Goal: Task Accomplishment & Management: Manage account settings

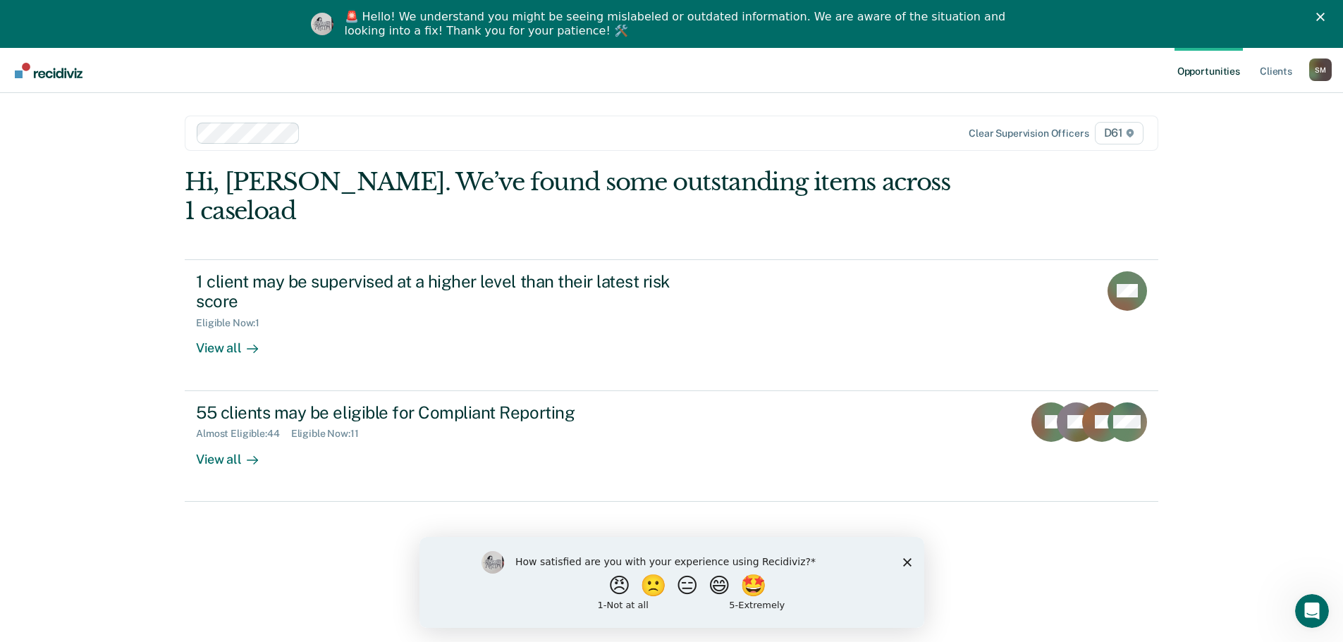
scroll to position [48, 0]
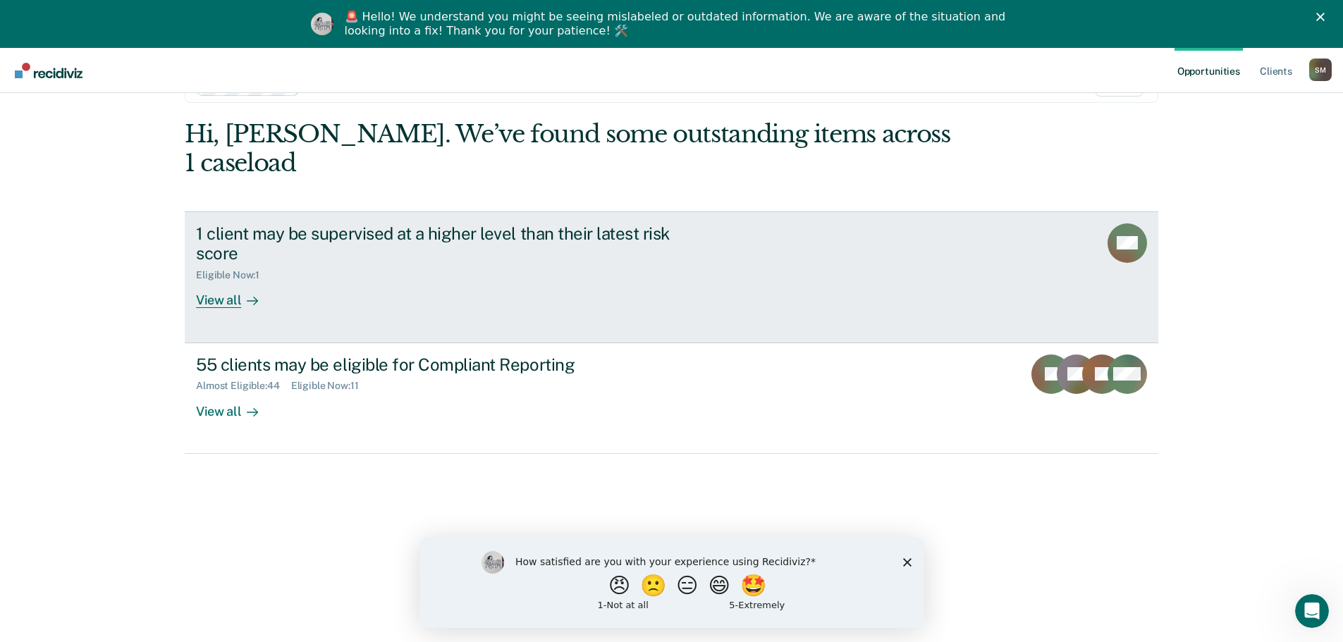
click at [221, 281] on div "View all" at bounding box center [235, 295] width 79 height 28
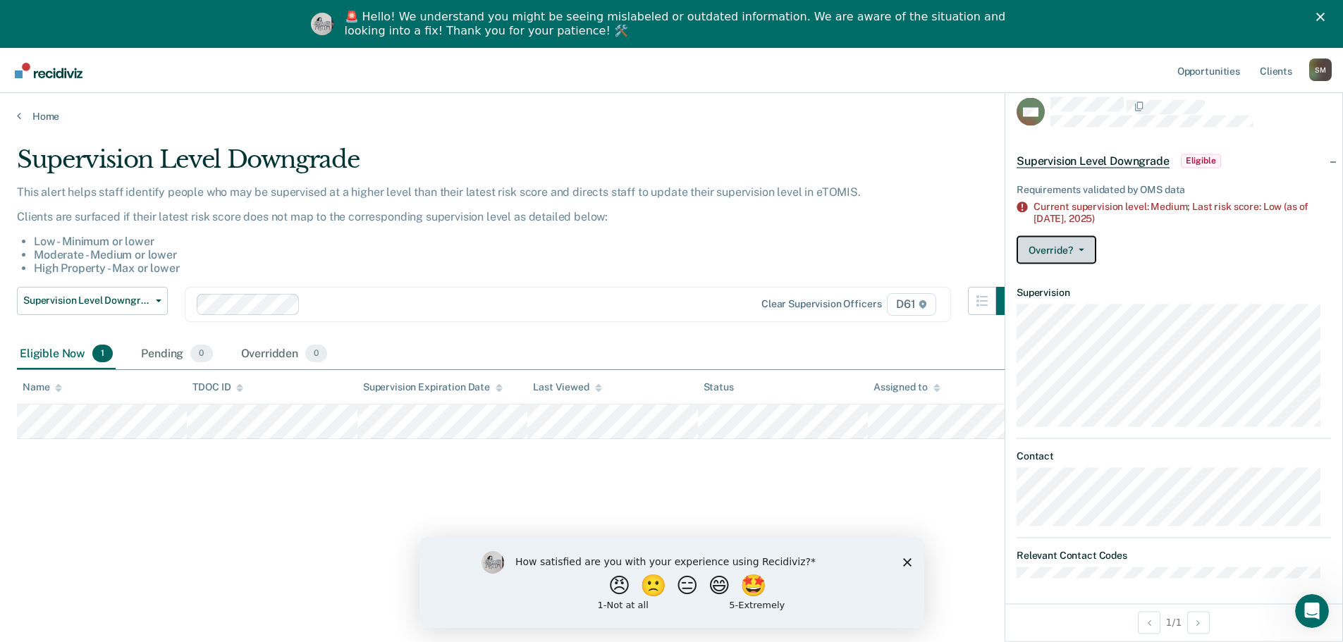
click at [1071, 246] on button "Override?" at bounding box center [1057, 250] width 80 height 28
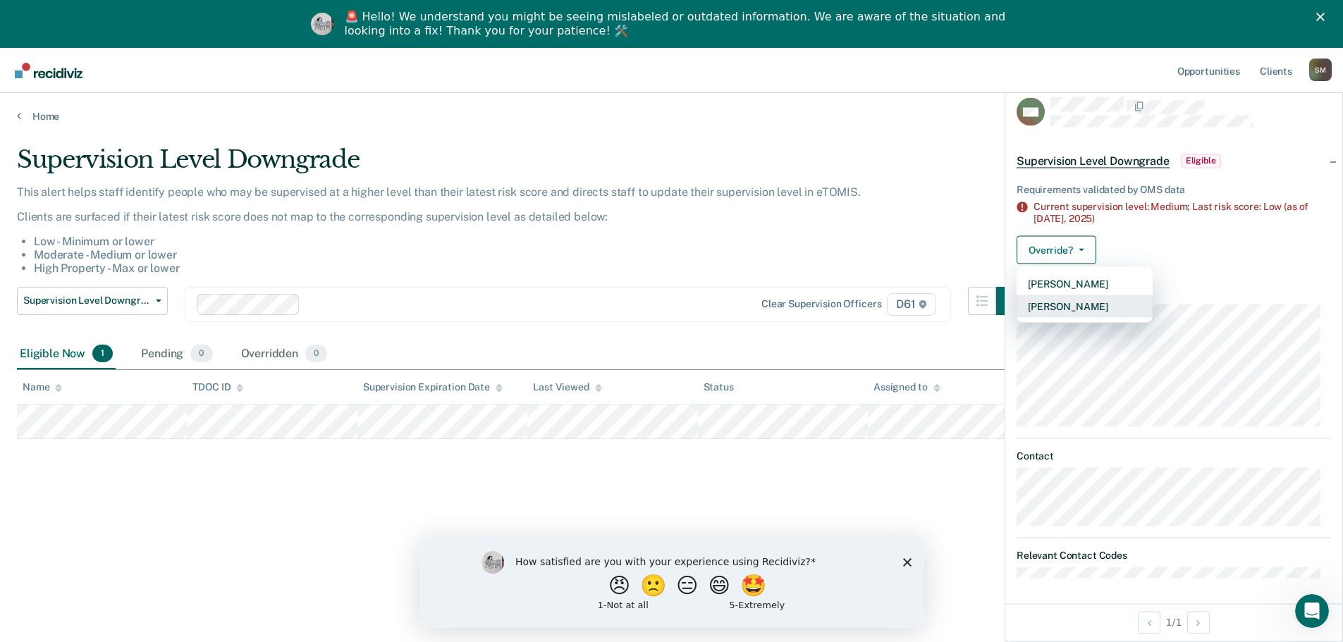
click at [1078, 306] on button "[PERSON_NAME]" at bounding box center [1085, 306] width 136 height 23
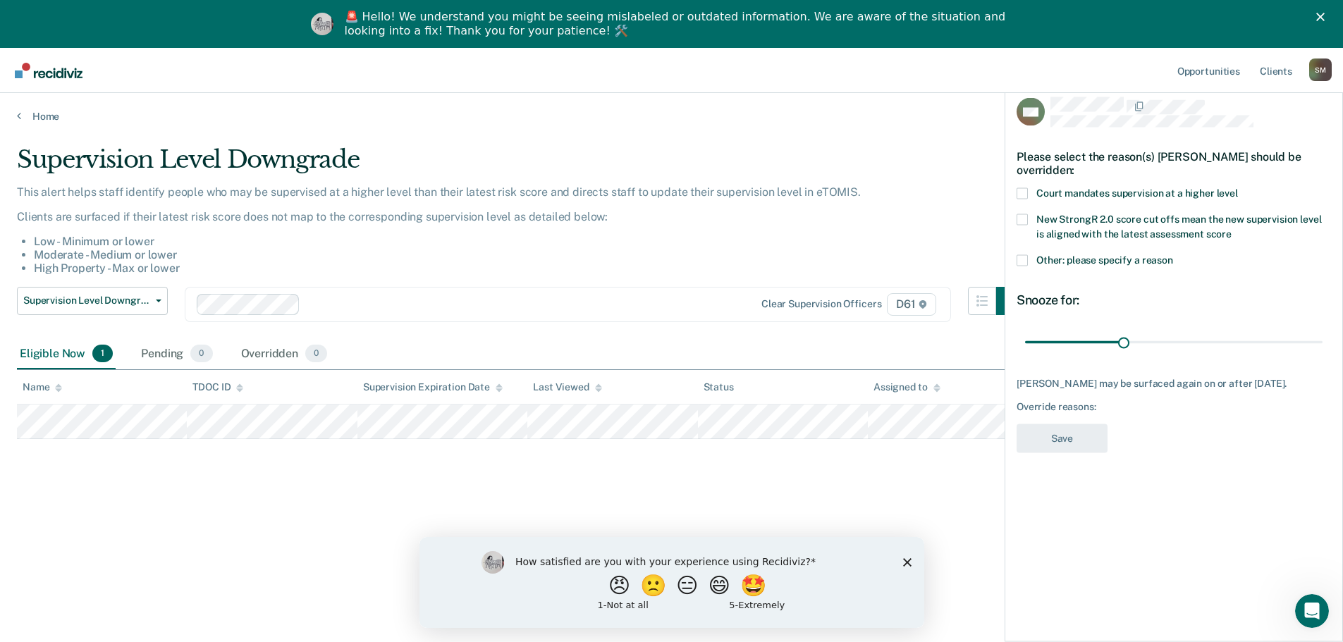
click at [1022, 258] on span at bounding box center [1022, 260] width 11 height 11
click at [1173, 255] on input "Other: please specify a reason" at bounding box center [1173, 255] width 0 height 0
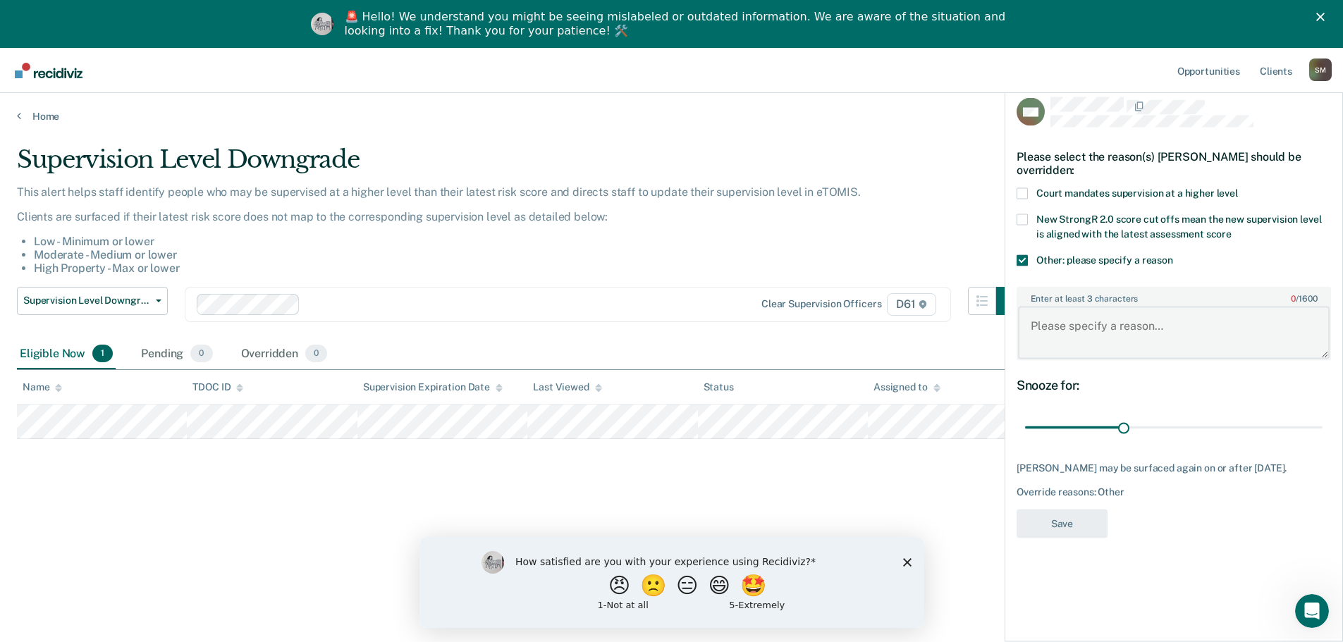
click at [1110, 332] on textarea "Enter at least 3 characters 0 / 1600" at bounding box center [1174, 333] width 312 height 52
type textarea "This client is absconding supervision"
click at [1080, 525] on button "Save" at bounding box center [1062, 523] width 91 height 29
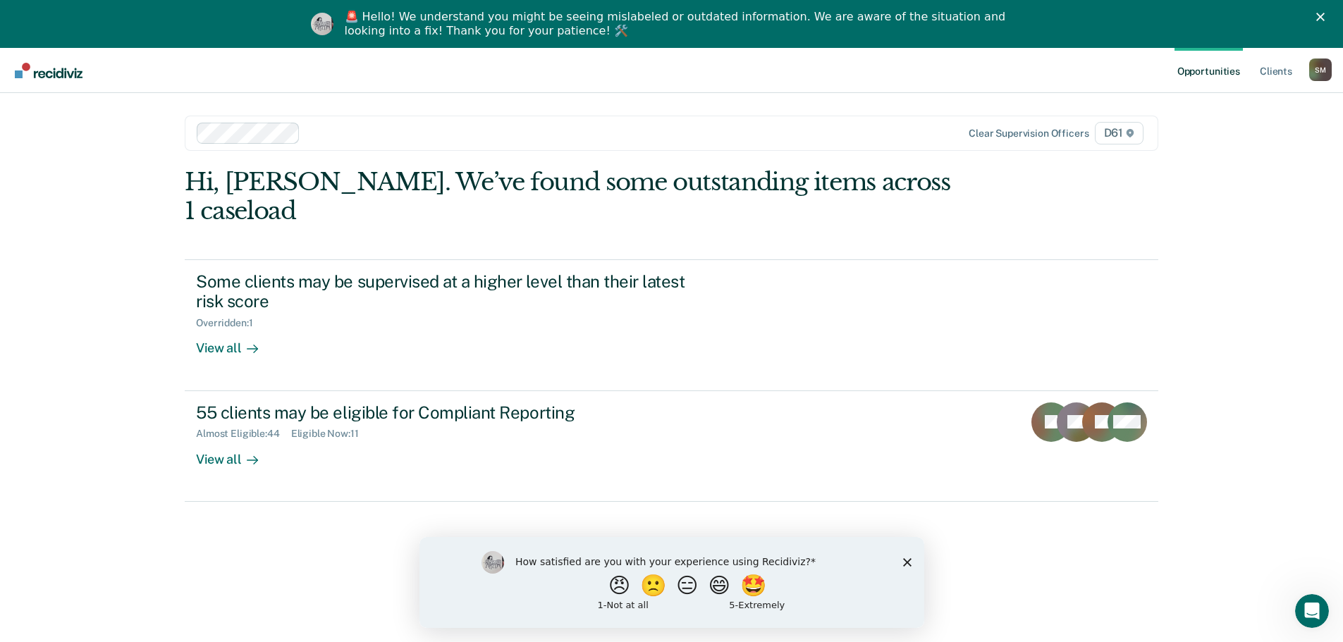
scroll to position [48, 0]
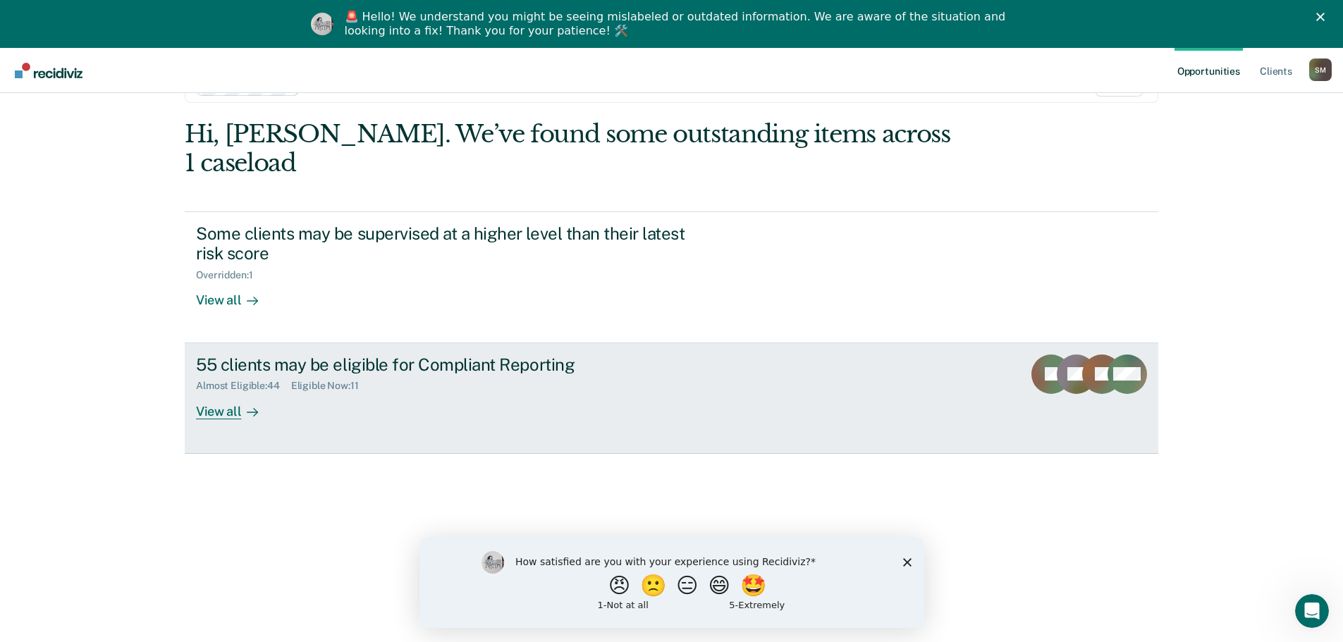
click at [202, 392] on div "View all" at bounding box center [235, 406] width 79 height 28
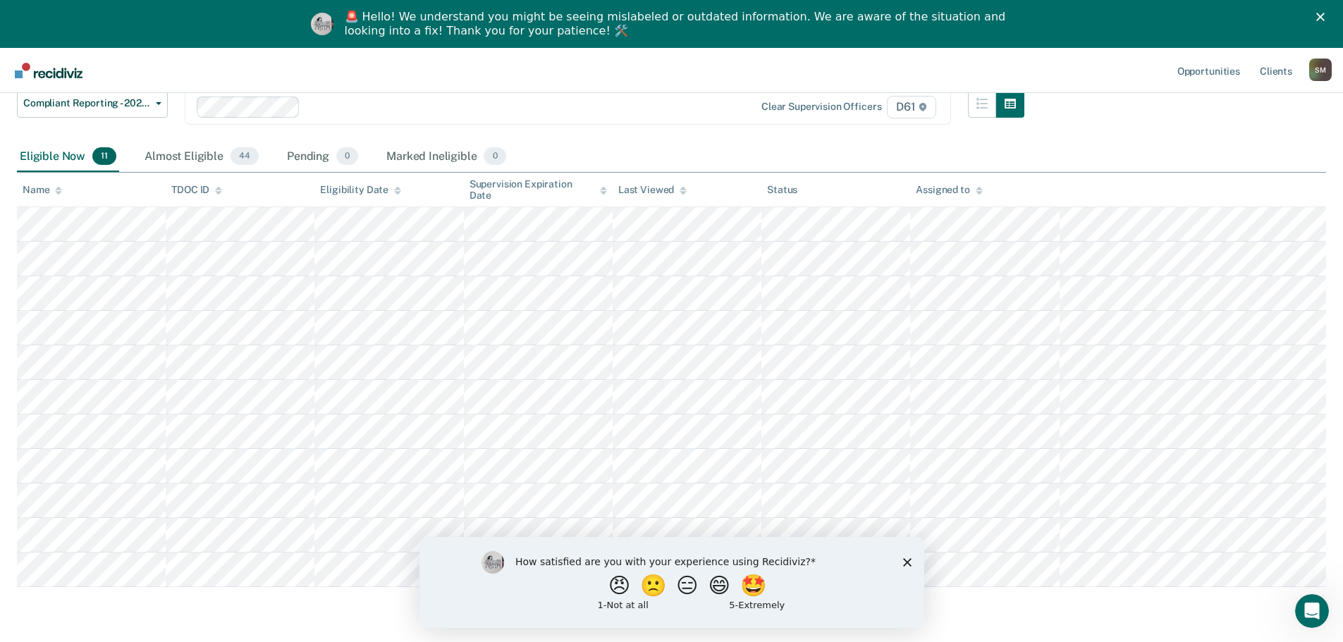
scroll to position [97, 0]
